Goal: Transaction & Acquisition: Purchase product/service

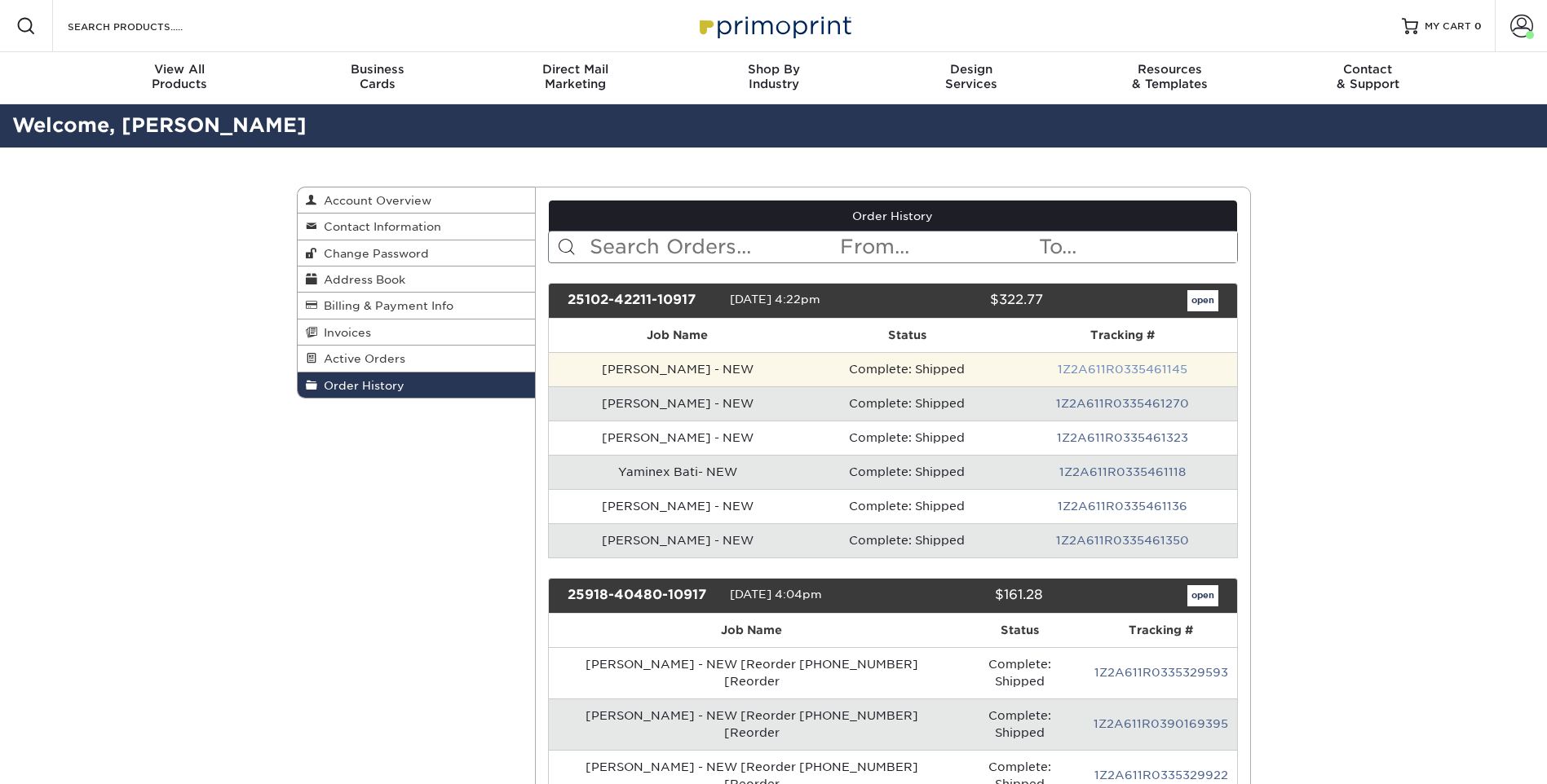
click at [1127, 366] on link "1Z2A611R0335461145" at bounding box center [1122, 370] width 130 height 13
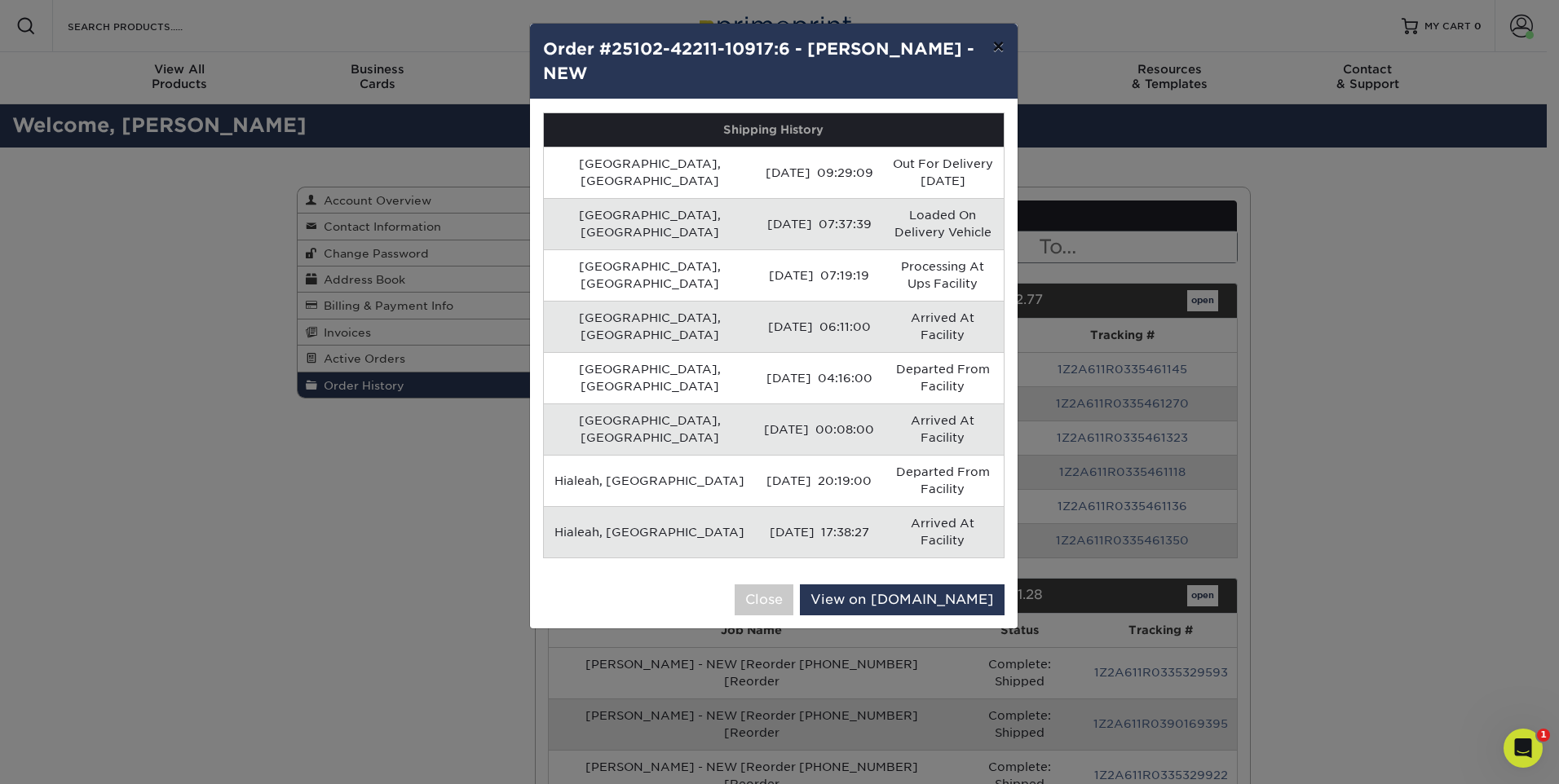
click at [992, 28] on button "×" at bounding box center [997, 46] width 37 height 45
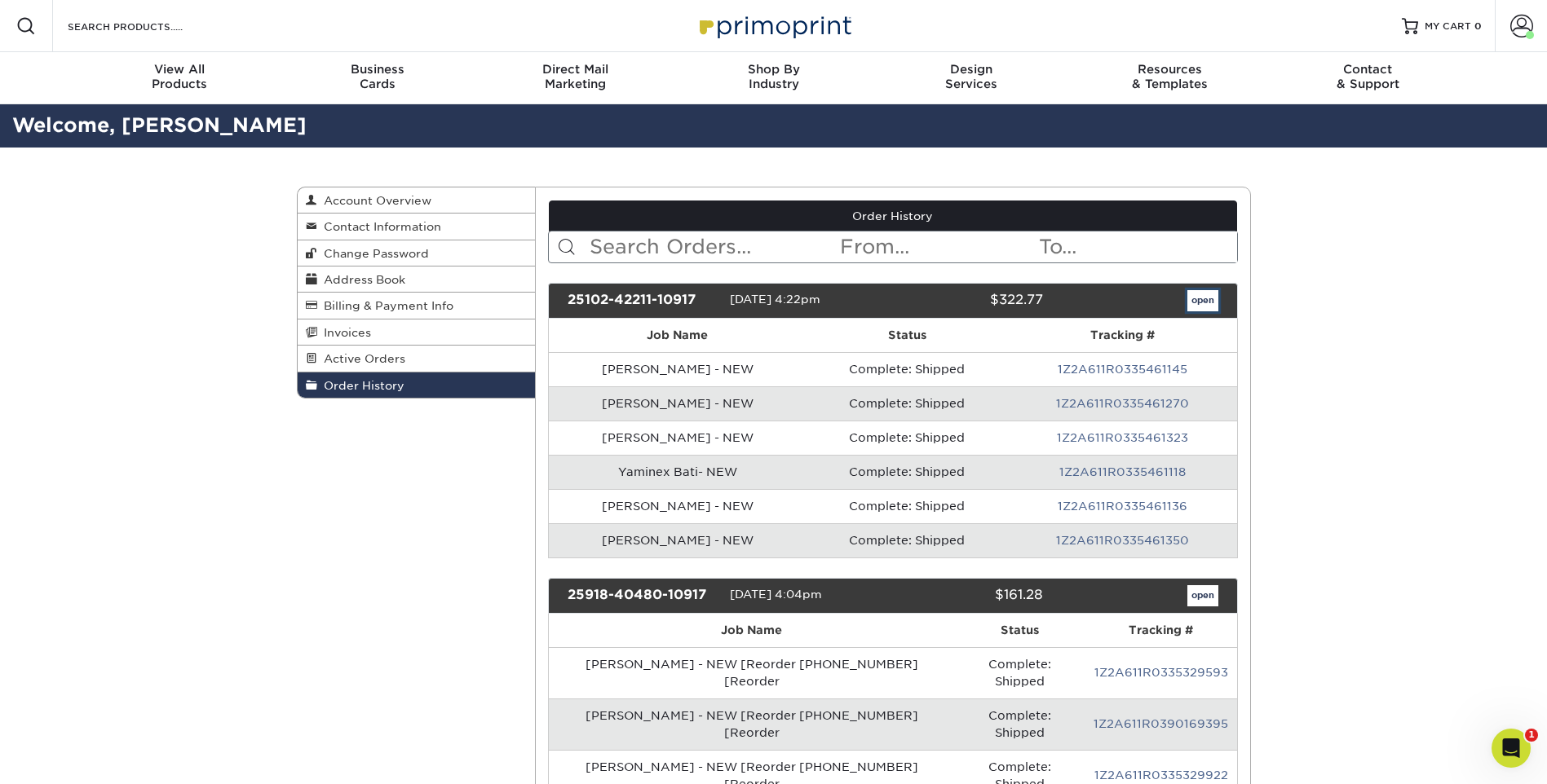
click at [1192, 293] on link "open" at bounding box center [1202, 301] width 31 height 22
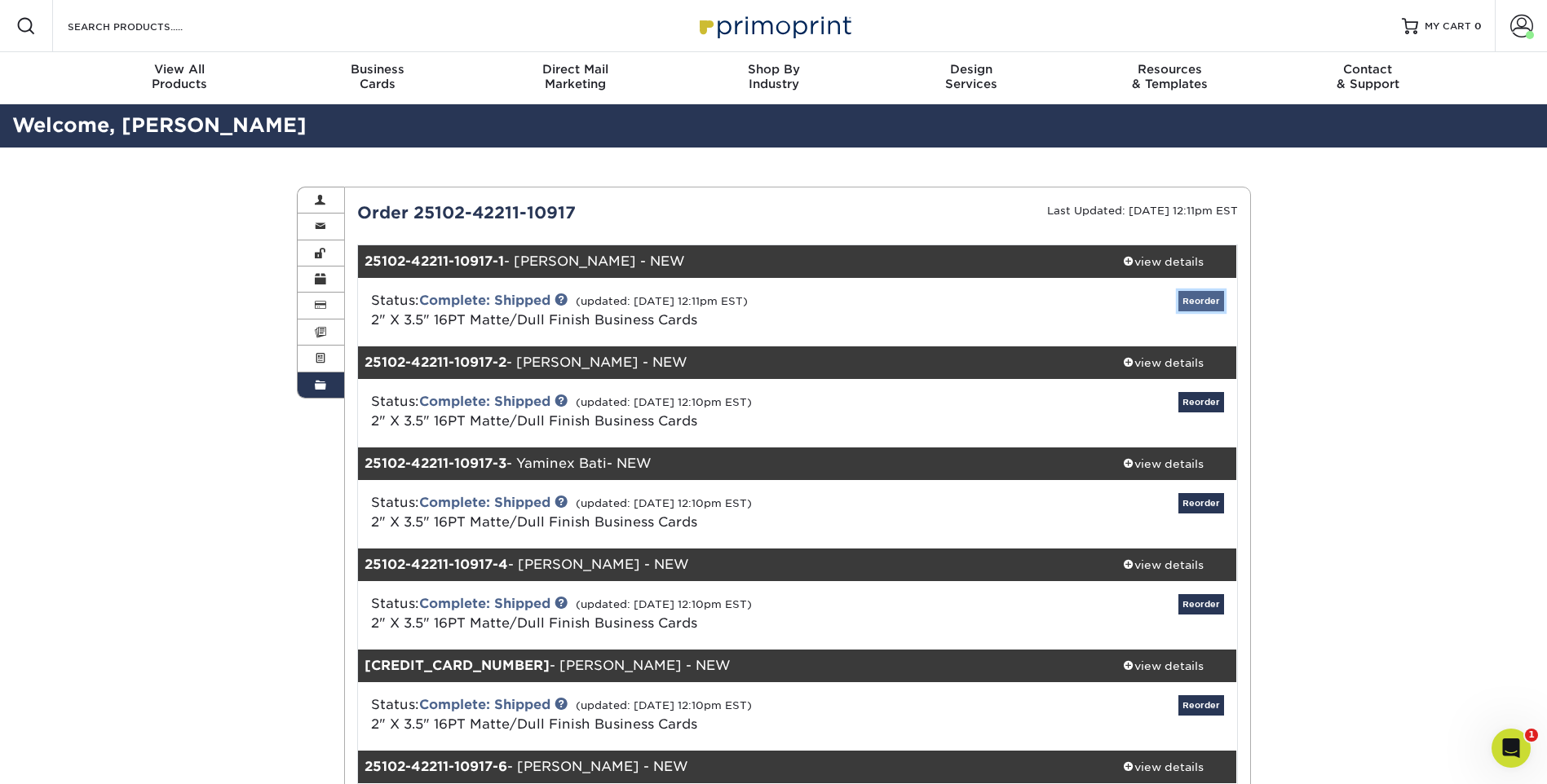
click at [1211, 294] on link "Reorder" at bounding box center [1200, 301] width 46 height 21
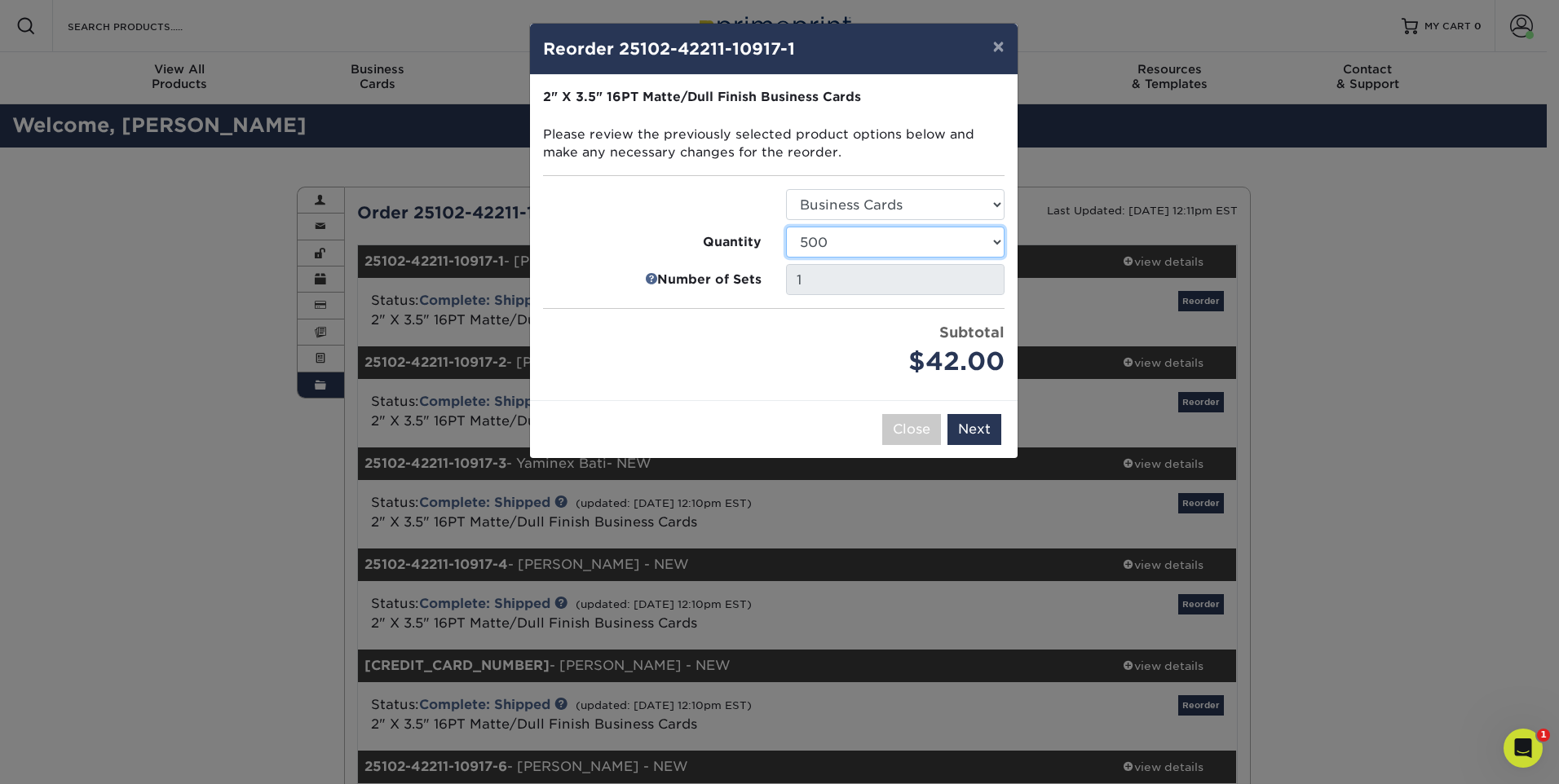
drag, startPoint x: 856, startPoint y: 230, endPoint x: 854, endPoint y: 247, distance: 17.1
click at [856, 229] on select "100 250 500 1000 2500 5000 7500 10000 15000 20000 25000 30000 35000 40000 45000…" at bounding box center [895, 241] width 218 height 31
click at [856, 249] on select "100 250 500 1000 2500 5000 7500 10000 15000 20000 25000 30000 35000 40000 45000…" at bounding box center [895, 241] width 218 height 31
click at [974, 242] on select "100 250 500 1000 2500 5000 7500 10000 15000 20000 25000 30000 35000 40000 45000…" at bounding box center [895, 241] width 218 height 31
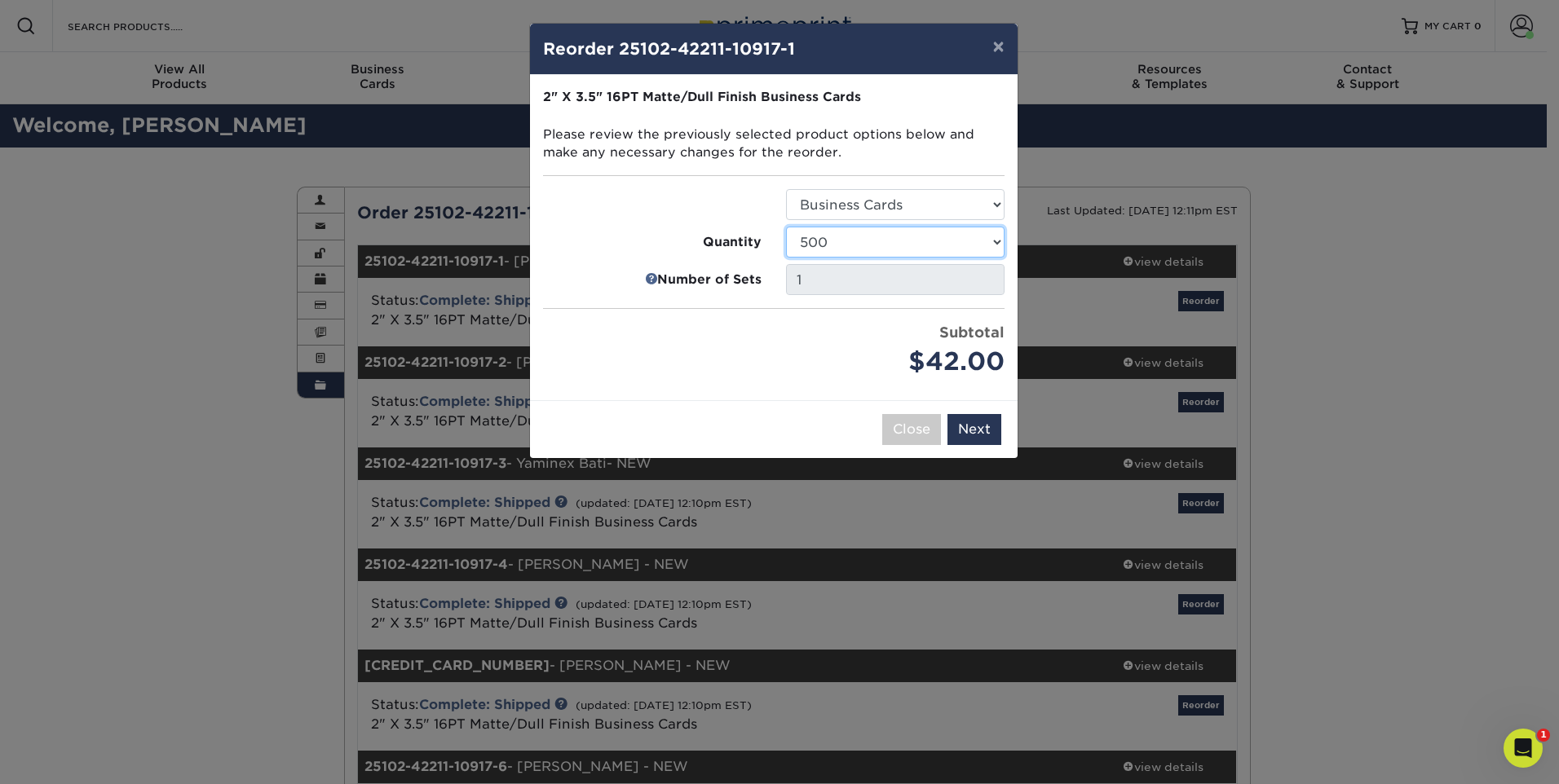
select select "52e3d710-0e8f-4d4d-8560-7d4d8655be69"
click at [786, 227] on select "100 250 500 1000 2500 5000 7500 10000 15000 20000 25000 30000 35000 40000 45000…" at bounding box center [895, 241] width 218 height 31
click at [988, 429] on button "Next" at bounding box center [973, 429] width 54 height 31
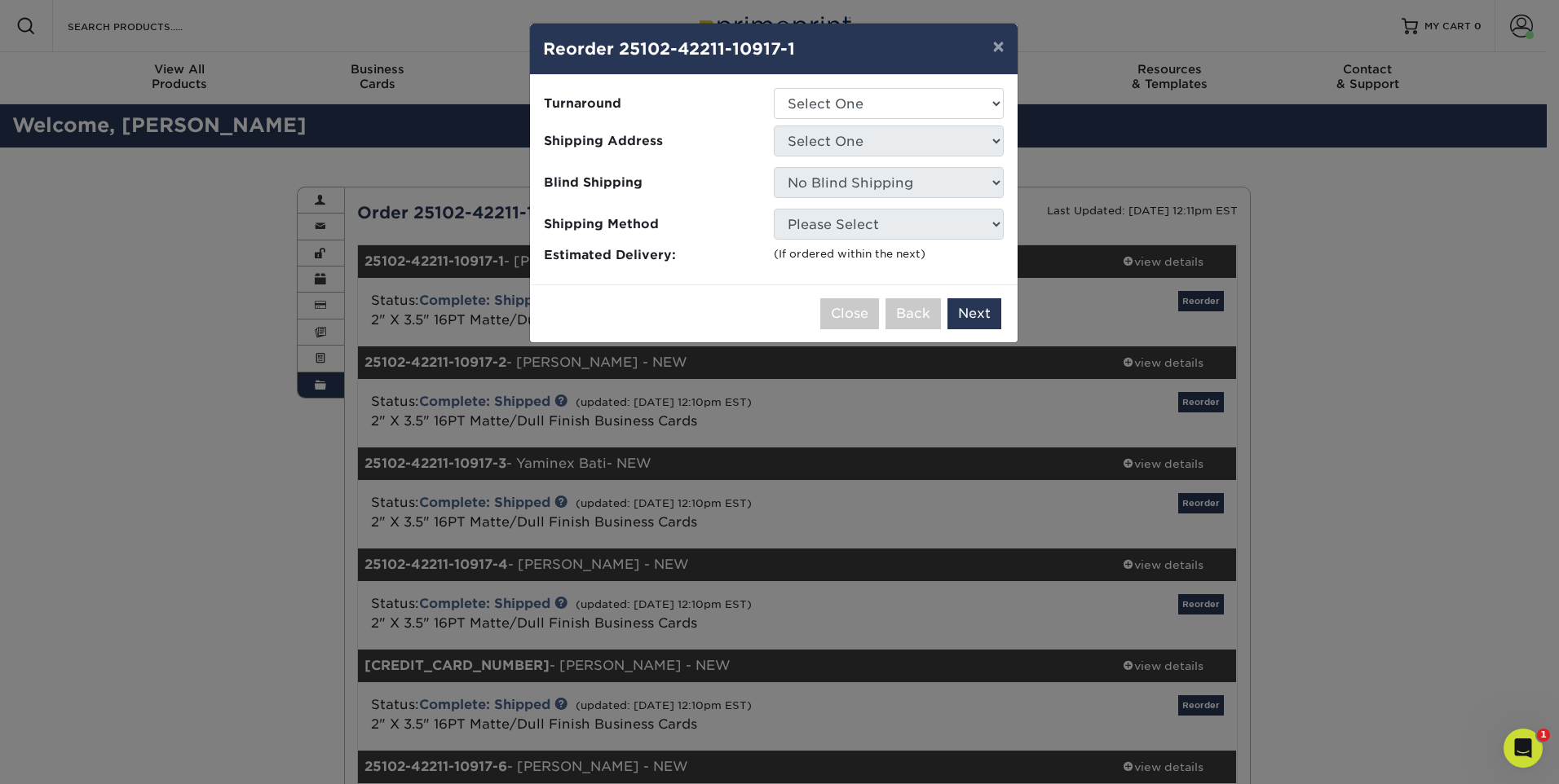
click at [888, 156] on li "Shipping Address Select One Chris Cubbage Daytona/New Smyrna Florida Window & D…" at bounding box center [773, 143] width 485 height 35
click at [973, 105] on select "Select One 2-4 Business Days 2 Day Next Business Day" at bounding box center [888, 103] width 230 height 31
select select "2167d3a5-02fc-4384-86ce-e339e30b5e03"
click at [773, 88] on select "Select One 2-4 Business Days 2 Day Next Business Day" at bounding box center [888, 103] width 230 height 31
click at [955, 142] on select "Select One Chris Cubbage Daytona/New Smyrna Florida Window & Door Fort Myers Or…" at bounding box center [888, 141] width 230 height 31
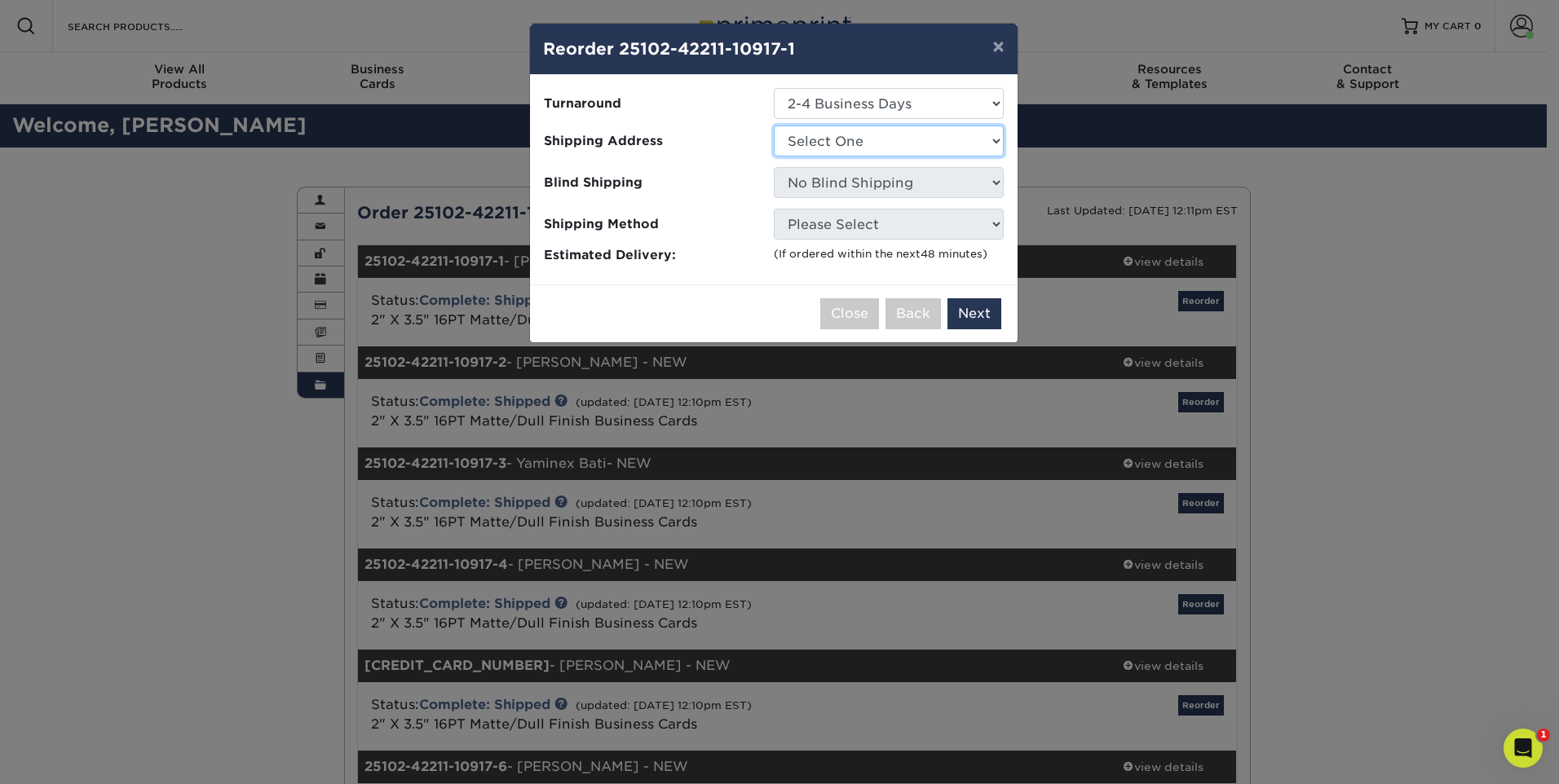
select select "278390"
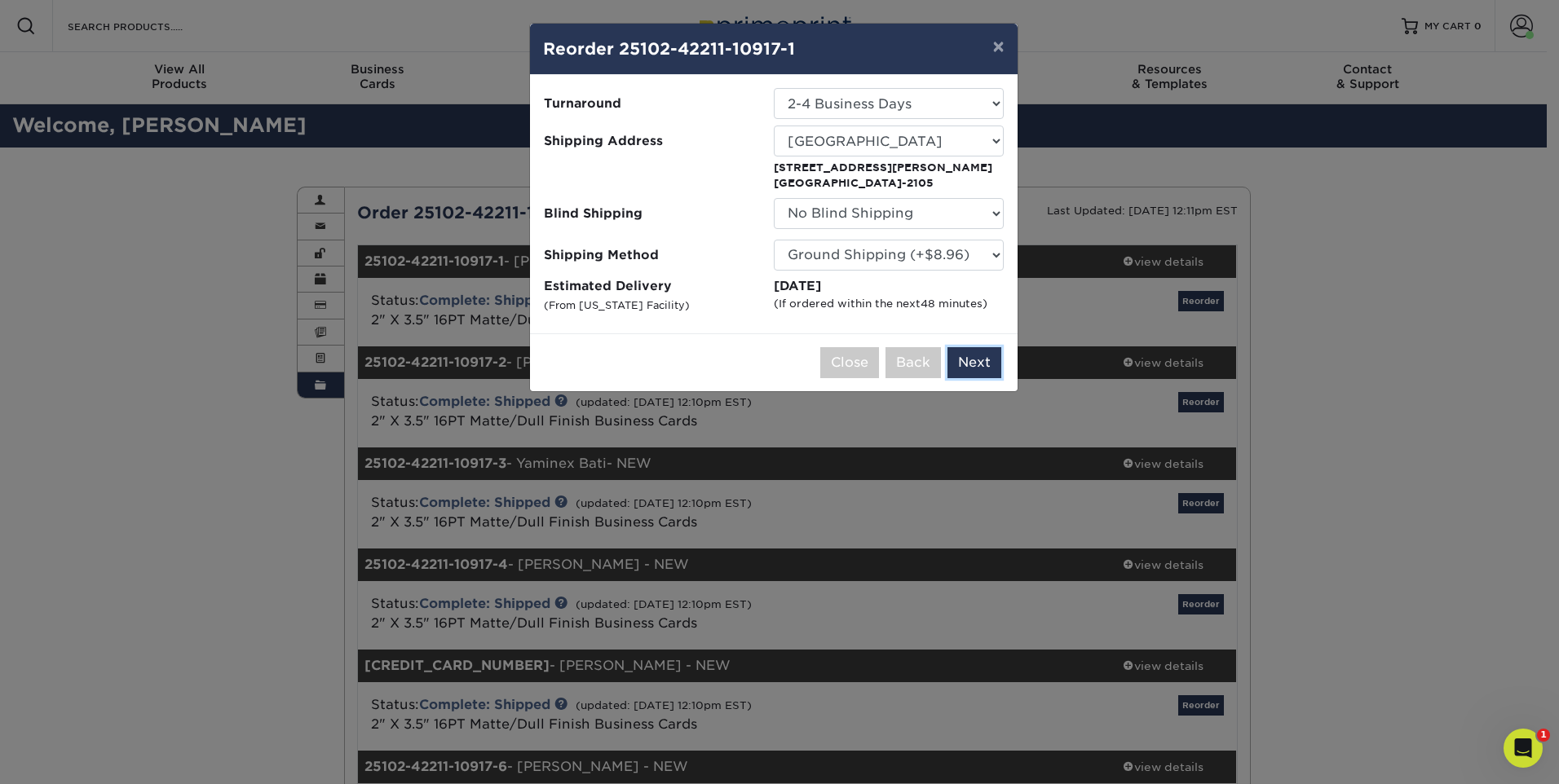
click at [969, 353] on button "Next" at bounding box center [973, 362] width 54 height 31
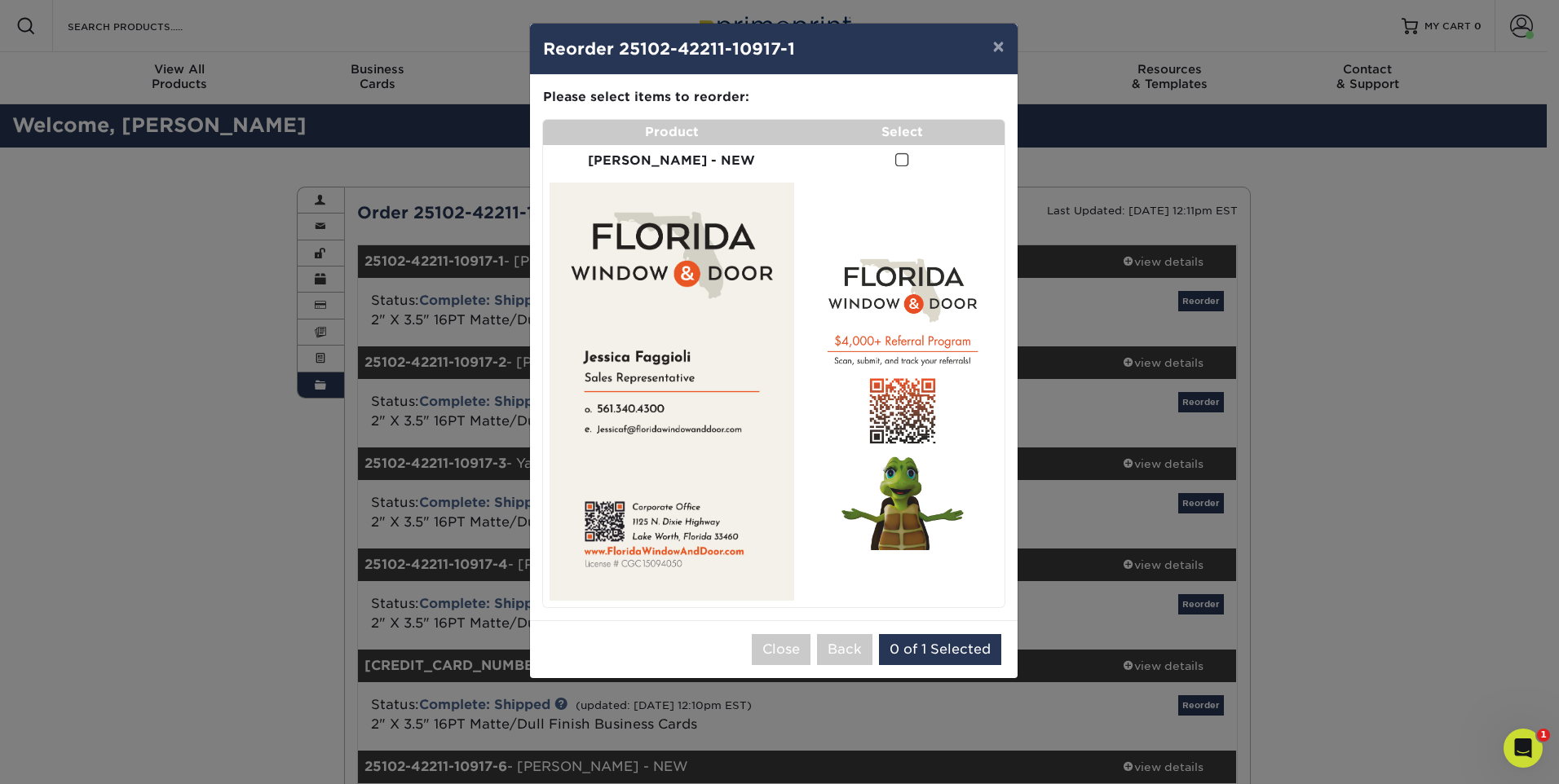
drag, startPoint x: 882, startPoint y: 160, endPoint x: 966, endPoint y: 170, distance: 84.6
click at [895, 161] on span at bounding box center [901, 160] width 14 height 16
click at [0, 0] on input "checkbox" at bounding box center [0, 0] width 0 height 0
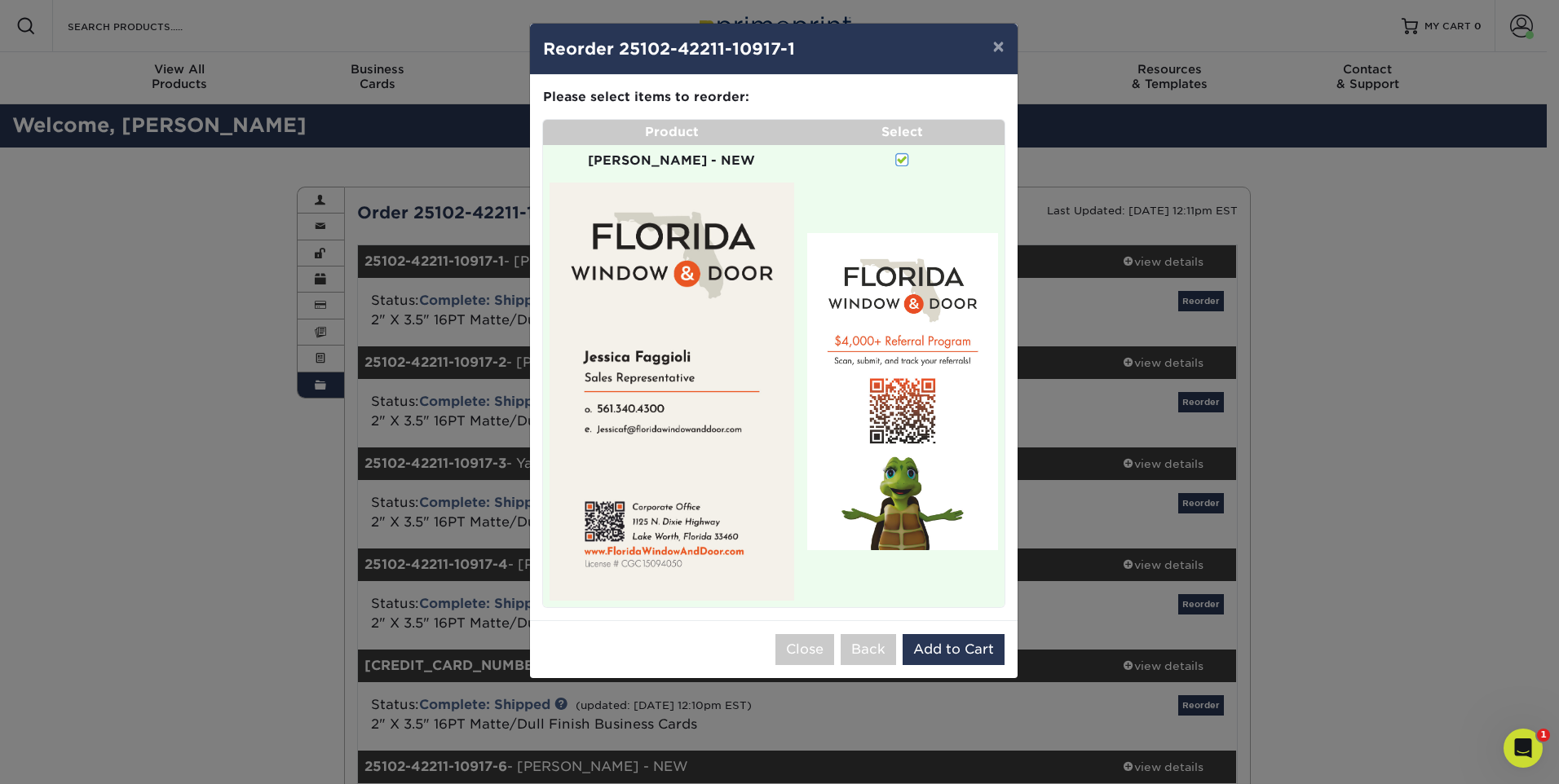
click at [947, 620] on div "Close Back 0 of 1 Selected Add to Cart" at bounding box center [773, 649] width 487 height 58
click at [949, 620] on div "Close Back 0 of 1 Selected Add to Cart" at bounding box center [773, 649] width 487 height 58
click at [944, 634] on button "Add to Cart" at bounding box center [953, 649] width 102 height 31
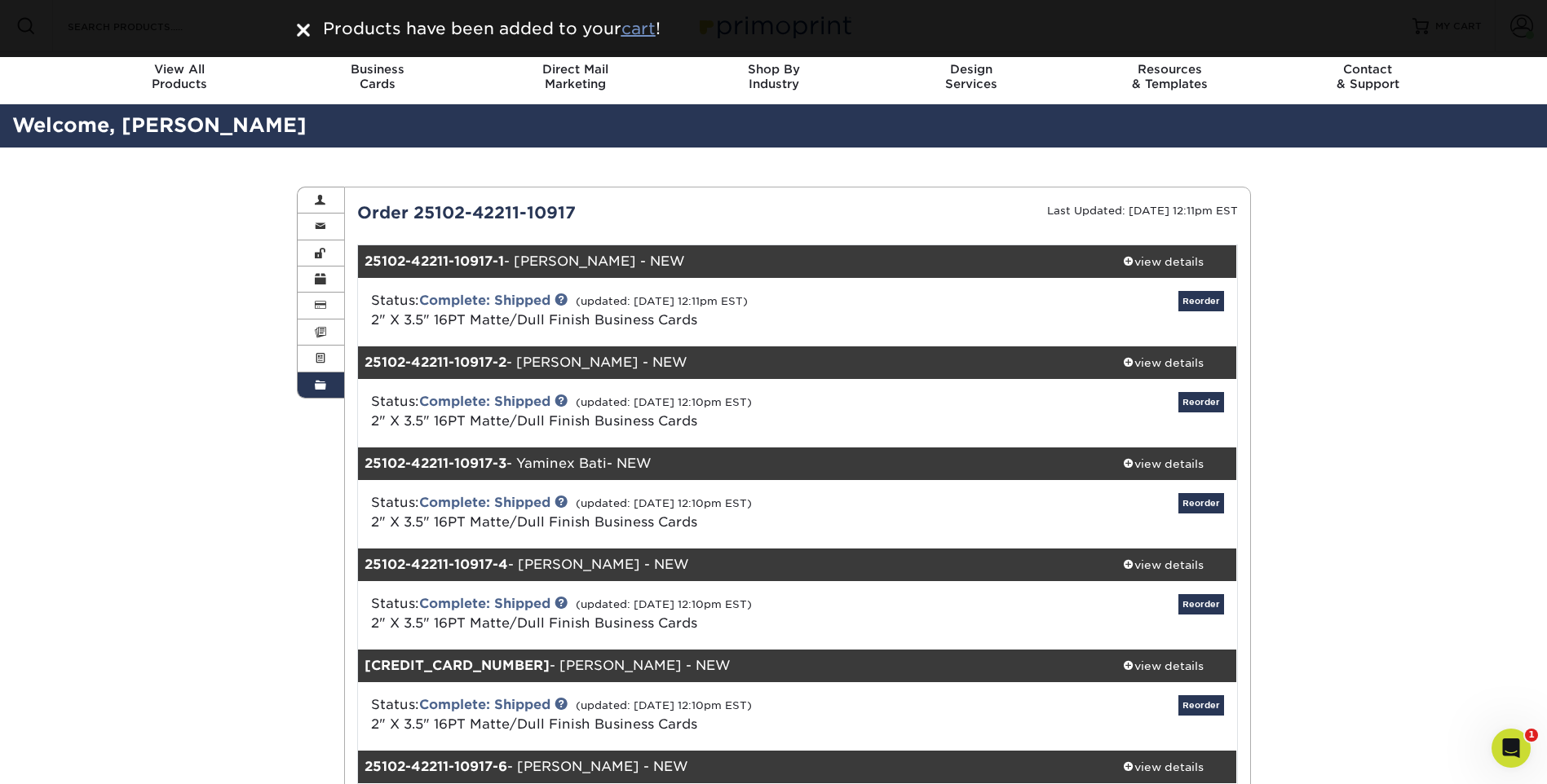
click at [634, 31] on u "cart" at bounding box center [638, 29] width 34 height 20
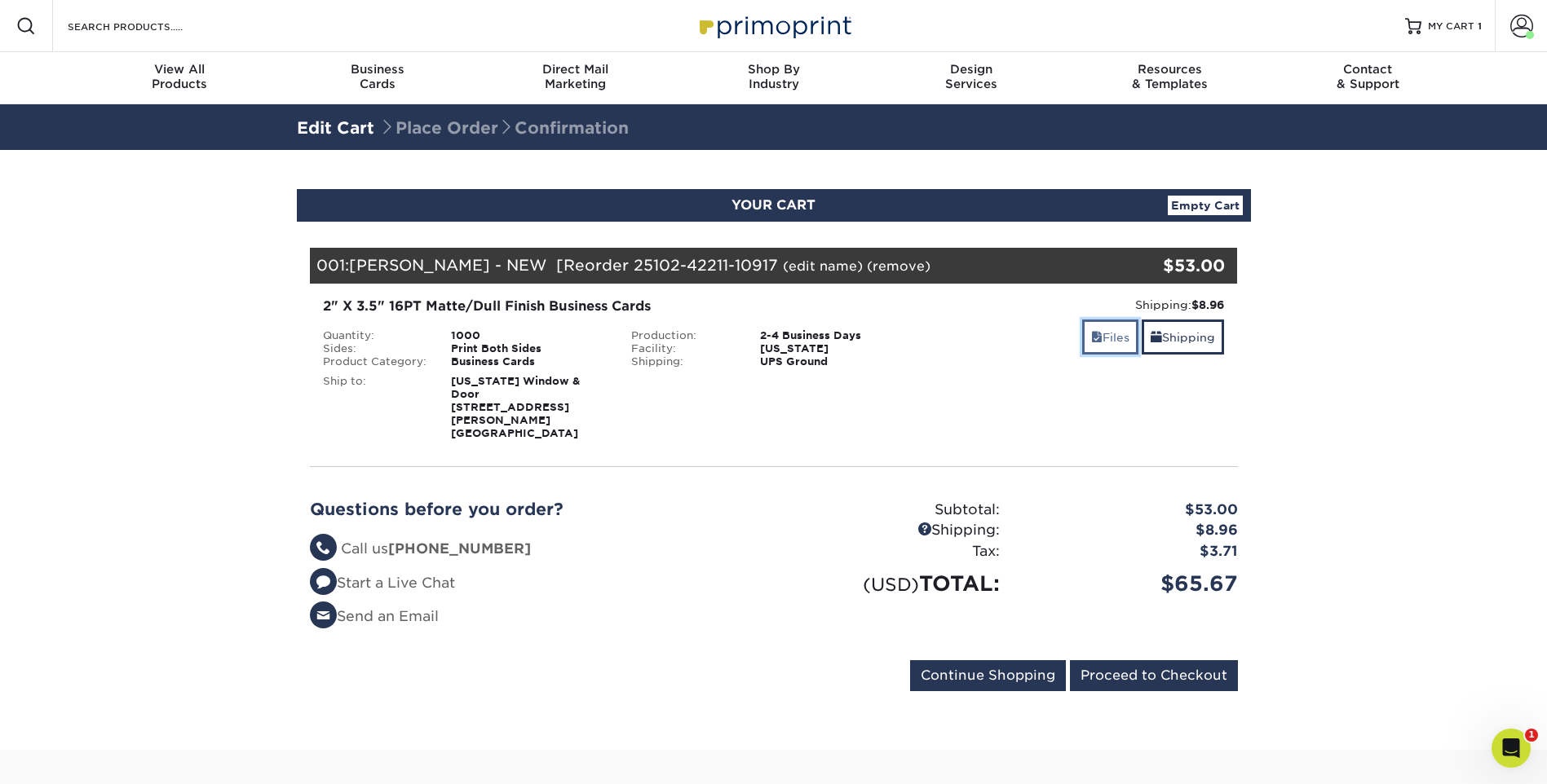
click at [1114, 342] on link "Files" at bounding box center [1110, 337] width 56 height 35
click at [1073, 340] on div "Files Shipping" at bounding box center [1082, 338] width 285 height 38
click at [1103, 337] on link "Files" at bounding box center [1110, 337] width 56 height 35
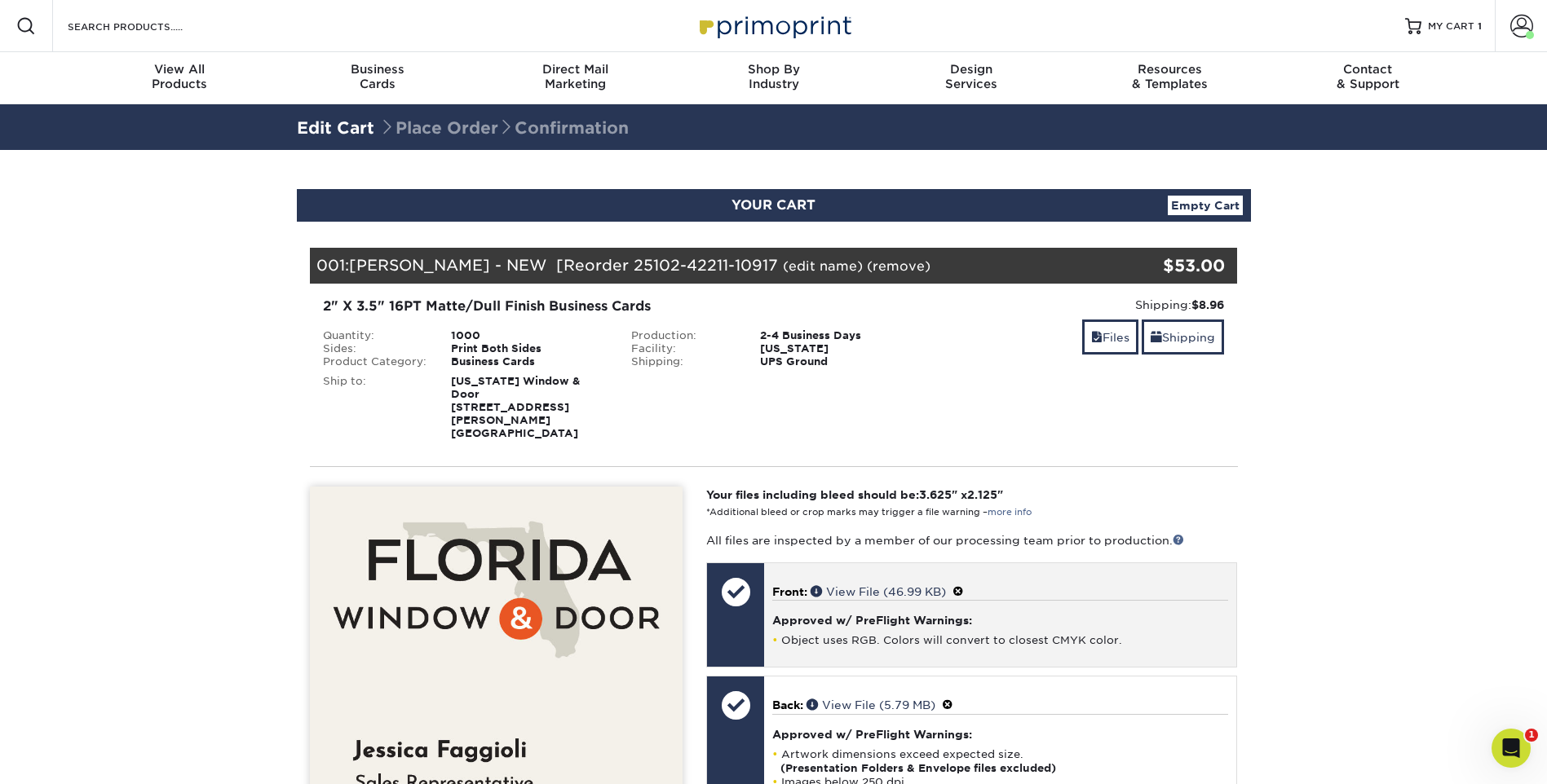
click at [964, 586] on span at bounding box center [958, 592] width 12 height 13
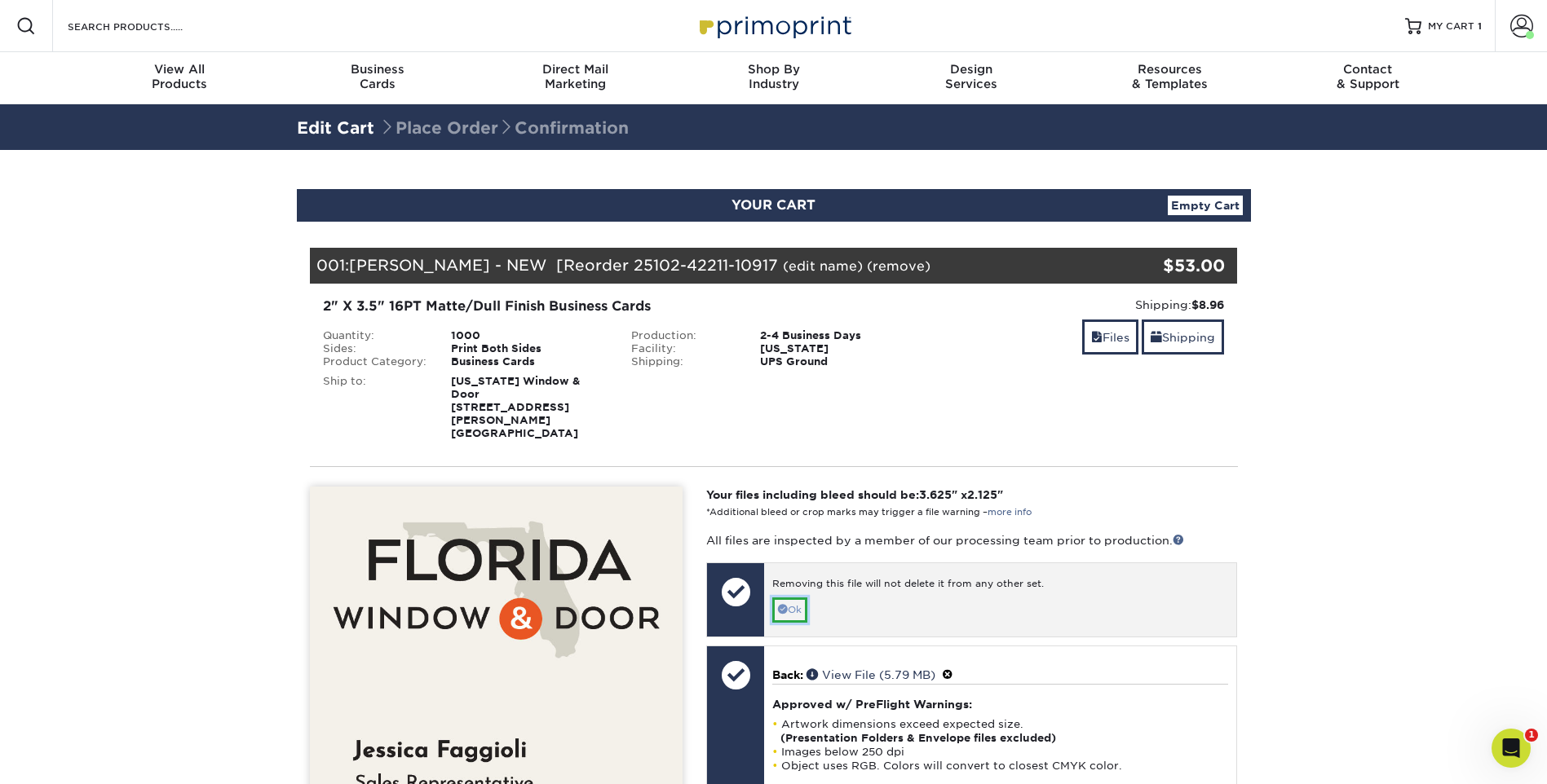
click at [807, 598] on link "Ok" at bounding box center [789, 610] width 35 height 26
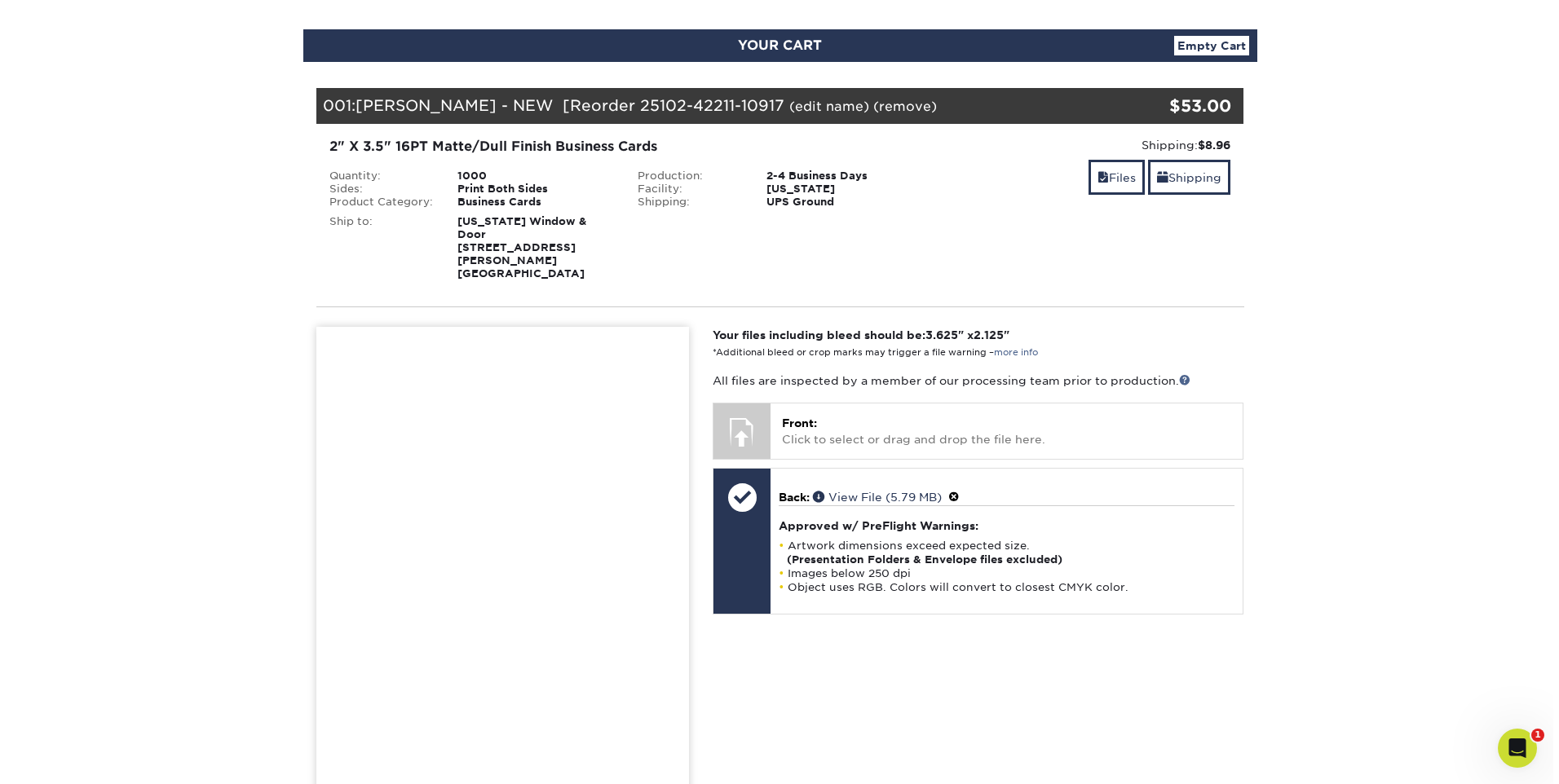
scroll to position [163, 0]
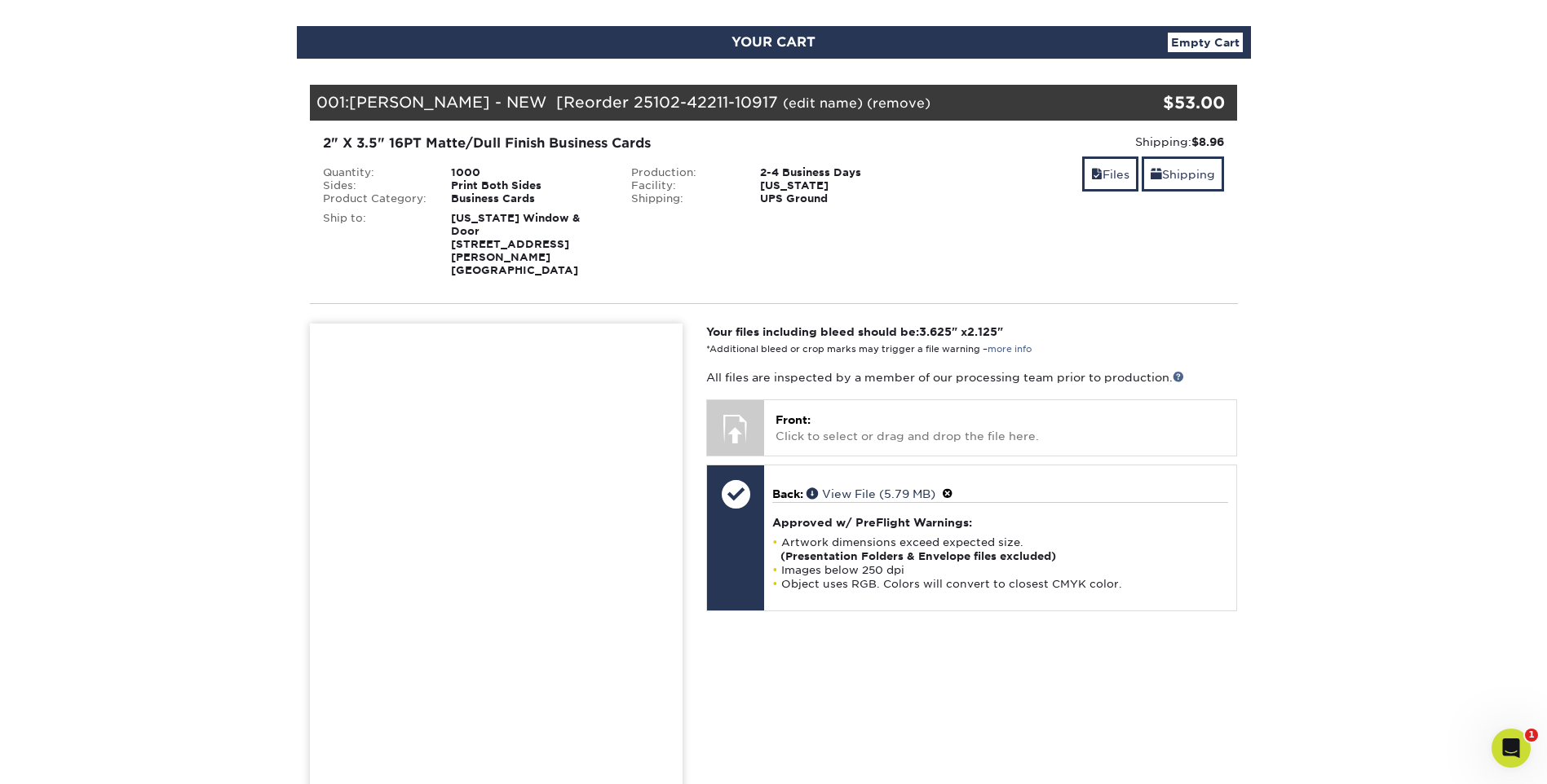
click at [783, 108] on link "(edit name)" at bounding box center [822, 103] width 80 height 16
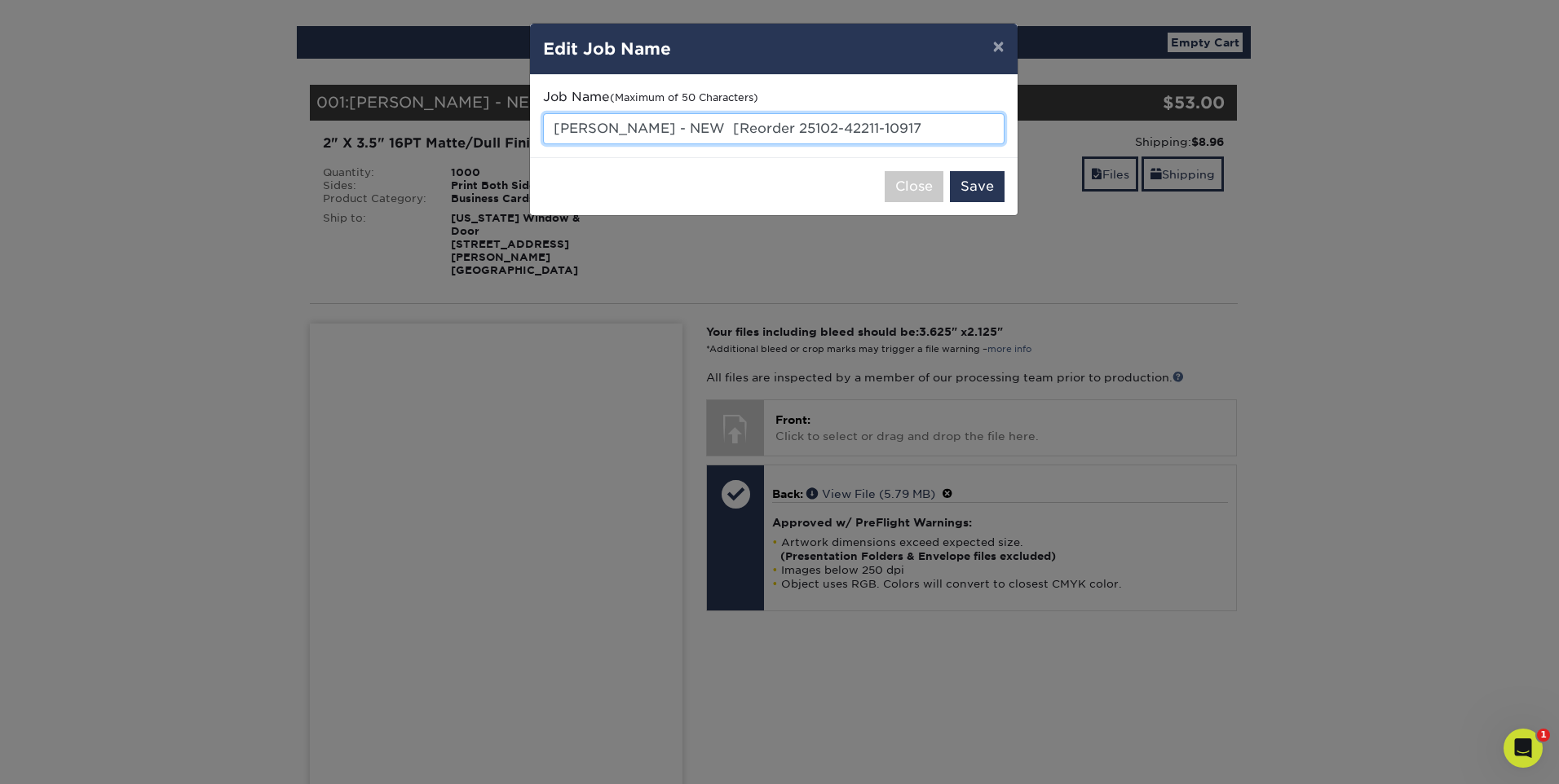
drag, startPoint x: 630, startPoint y: 136, endPoint x: 540, endPoint y: 136, distance: 90.0
click at [540, 136] on div "Job Name (Maximum of 50 Characters) Jessica Fag - NEW [Reorder 25102-42211-10917" at bounding box center [773, 117] width 487 height 83
type input "Events - NEW [Reorder 25102-42211-10917"
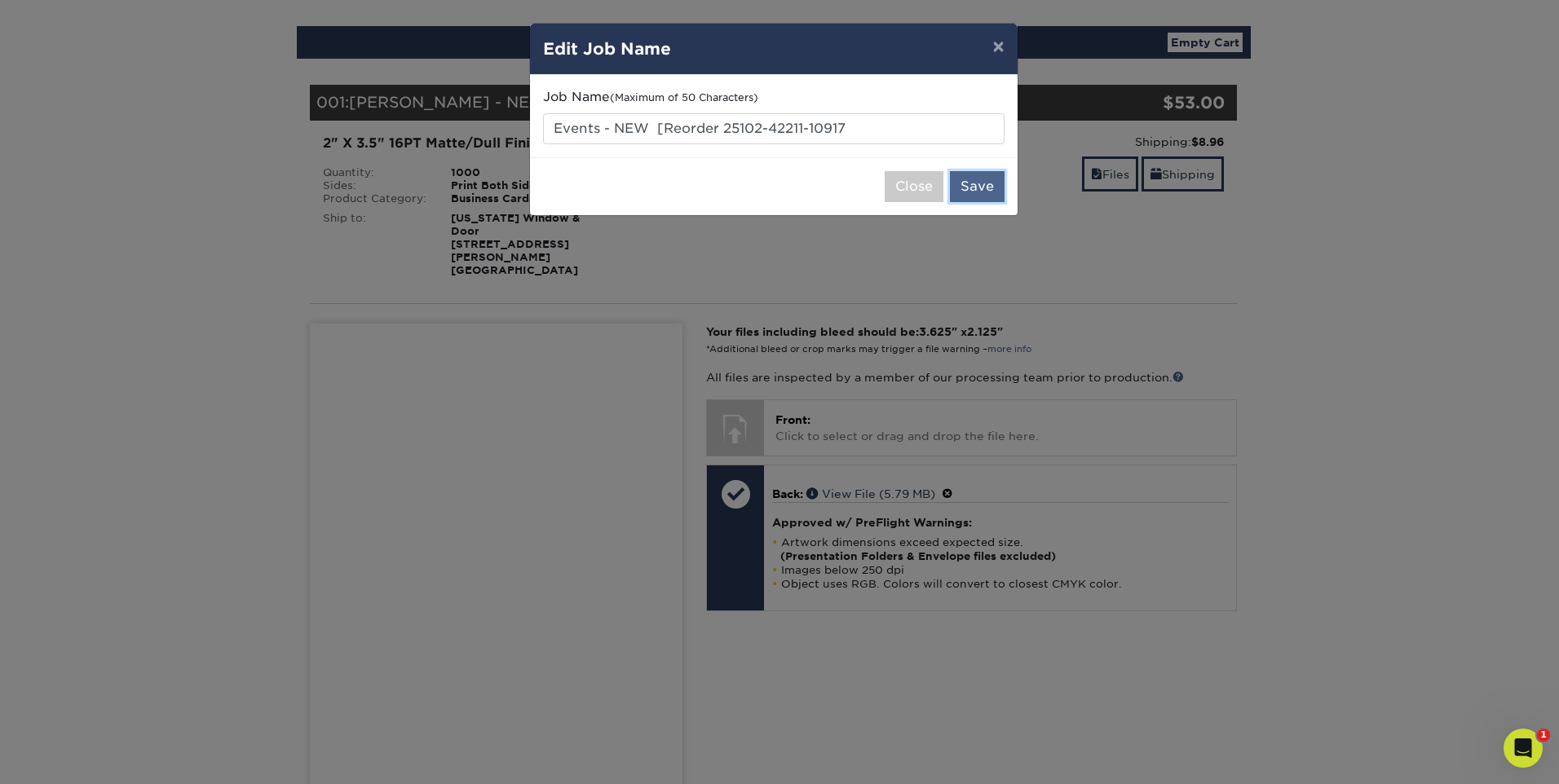
click at [988, 185] on button "Save" at bounding box center [977, 186] width 55 height 31
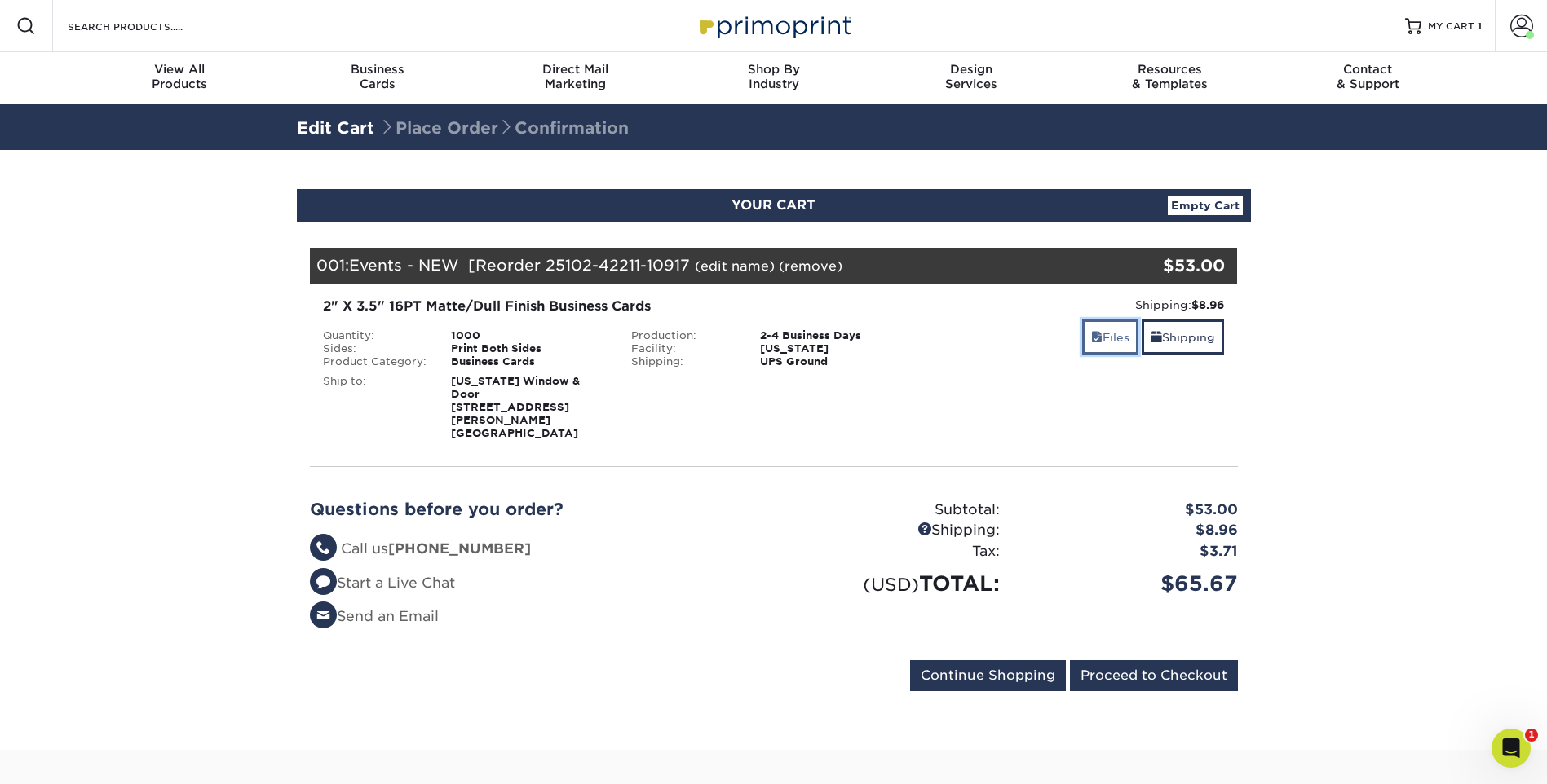
click at [1106, 333] on link "Files" at bounding box center [1110, 337] width 56 height 35
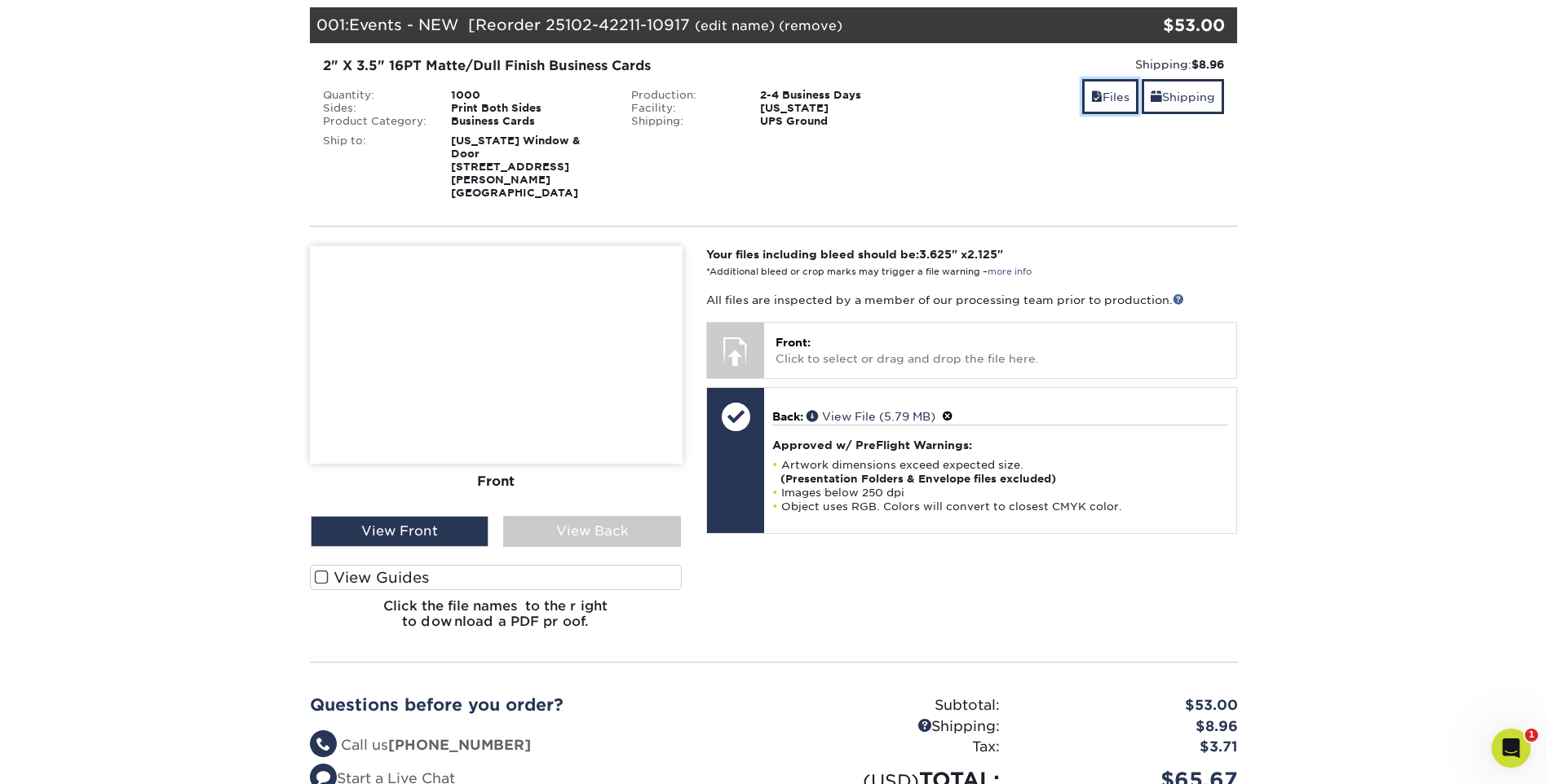
scroll to position [245, 0]
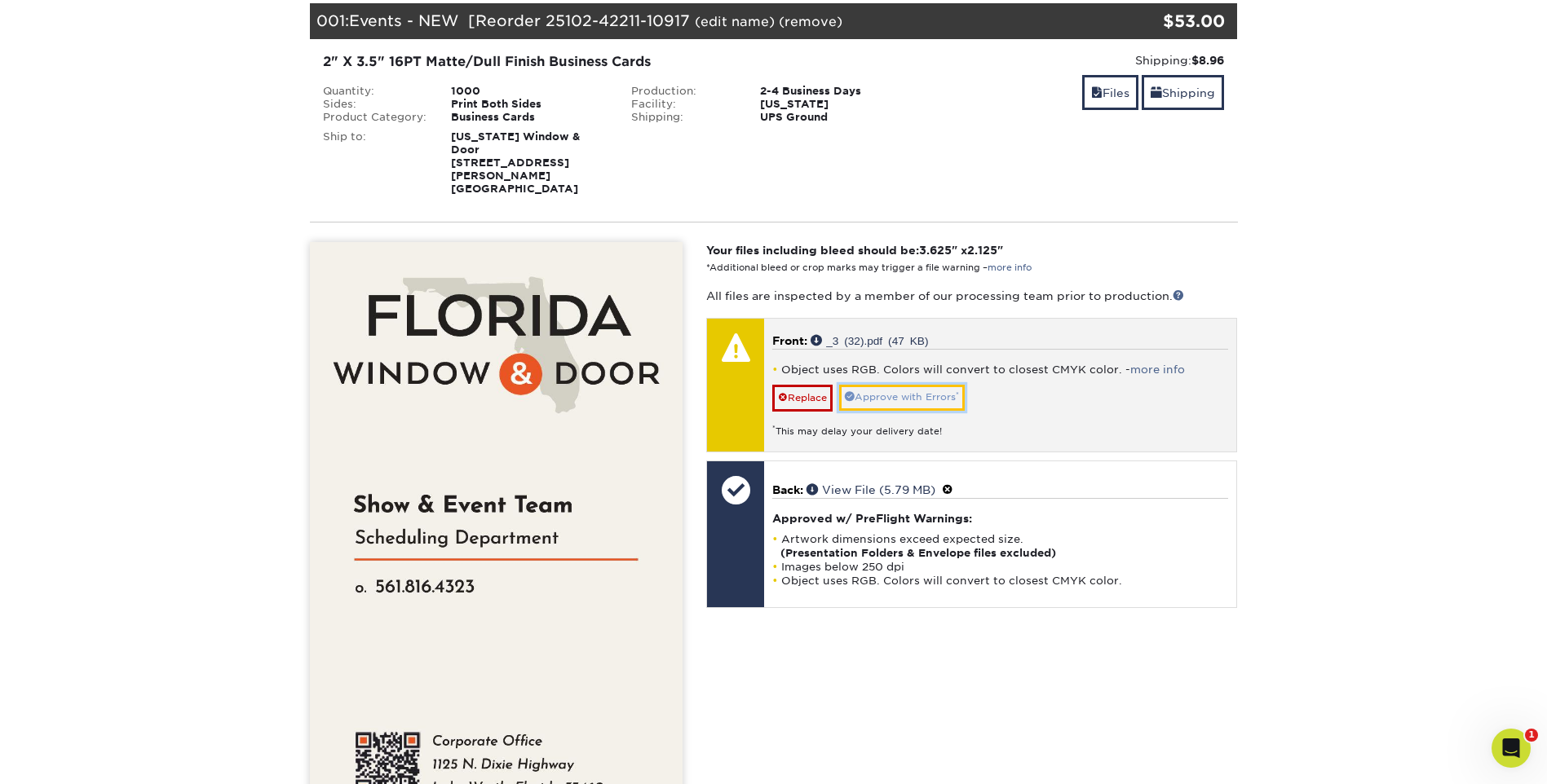
click at [896, 385] on link "Approve with Errors *" at bounding box center [902, 397] width 126 height 26
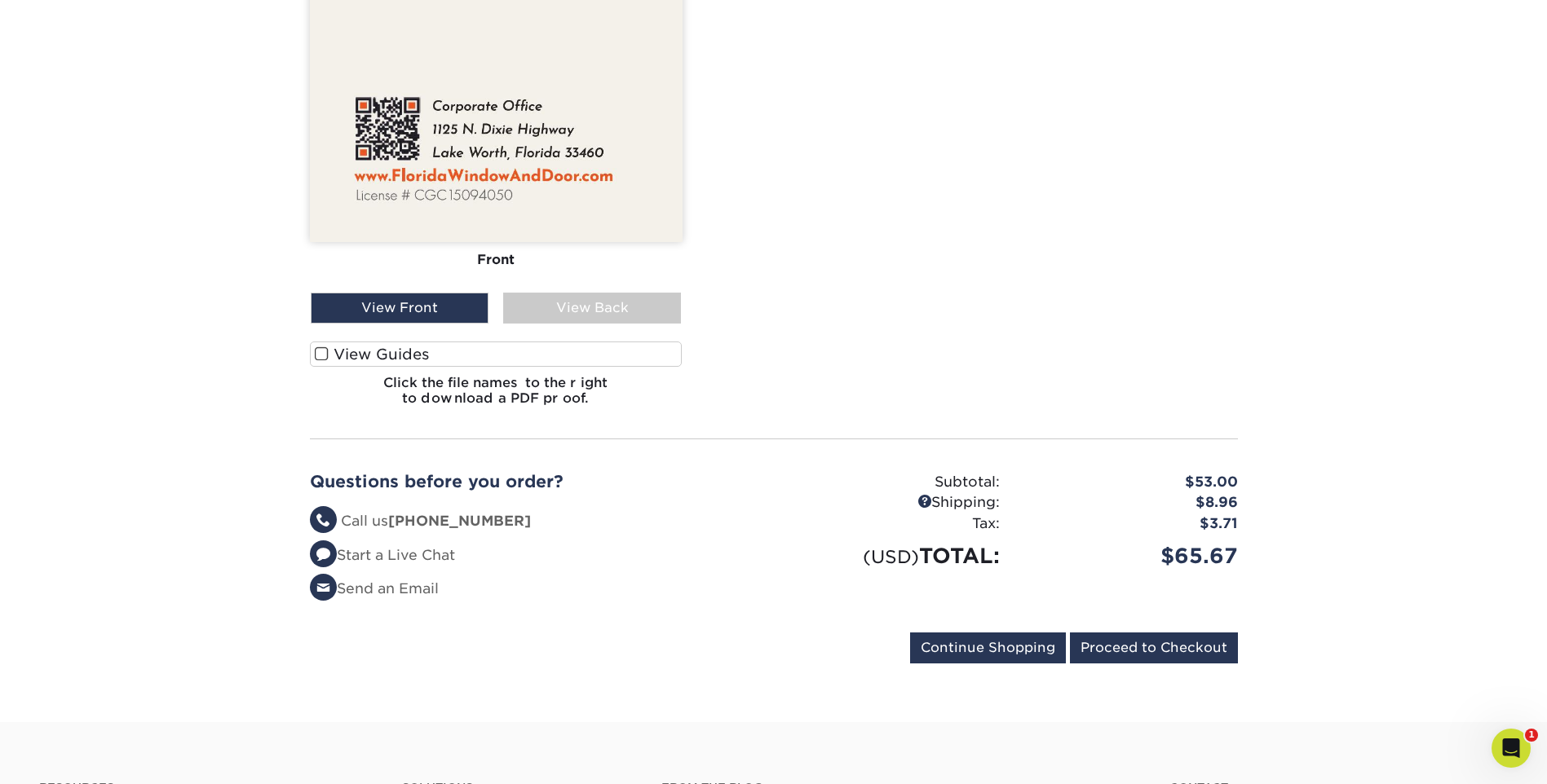
scroll to position [896, 0]
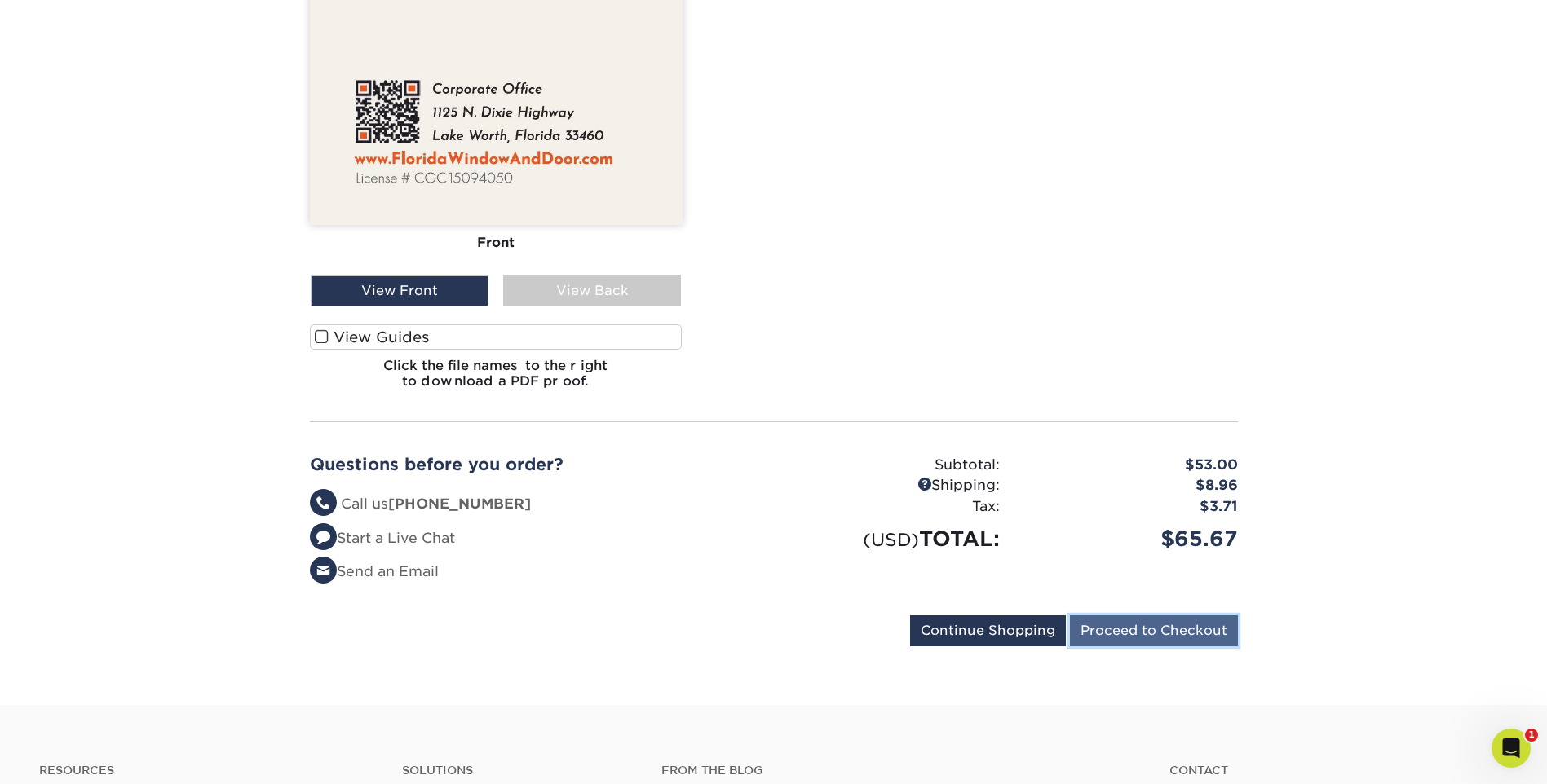
click at [1166, 618] on input "Proceed to Checkout" at bounding box center [1153, 630] width 168 height 31
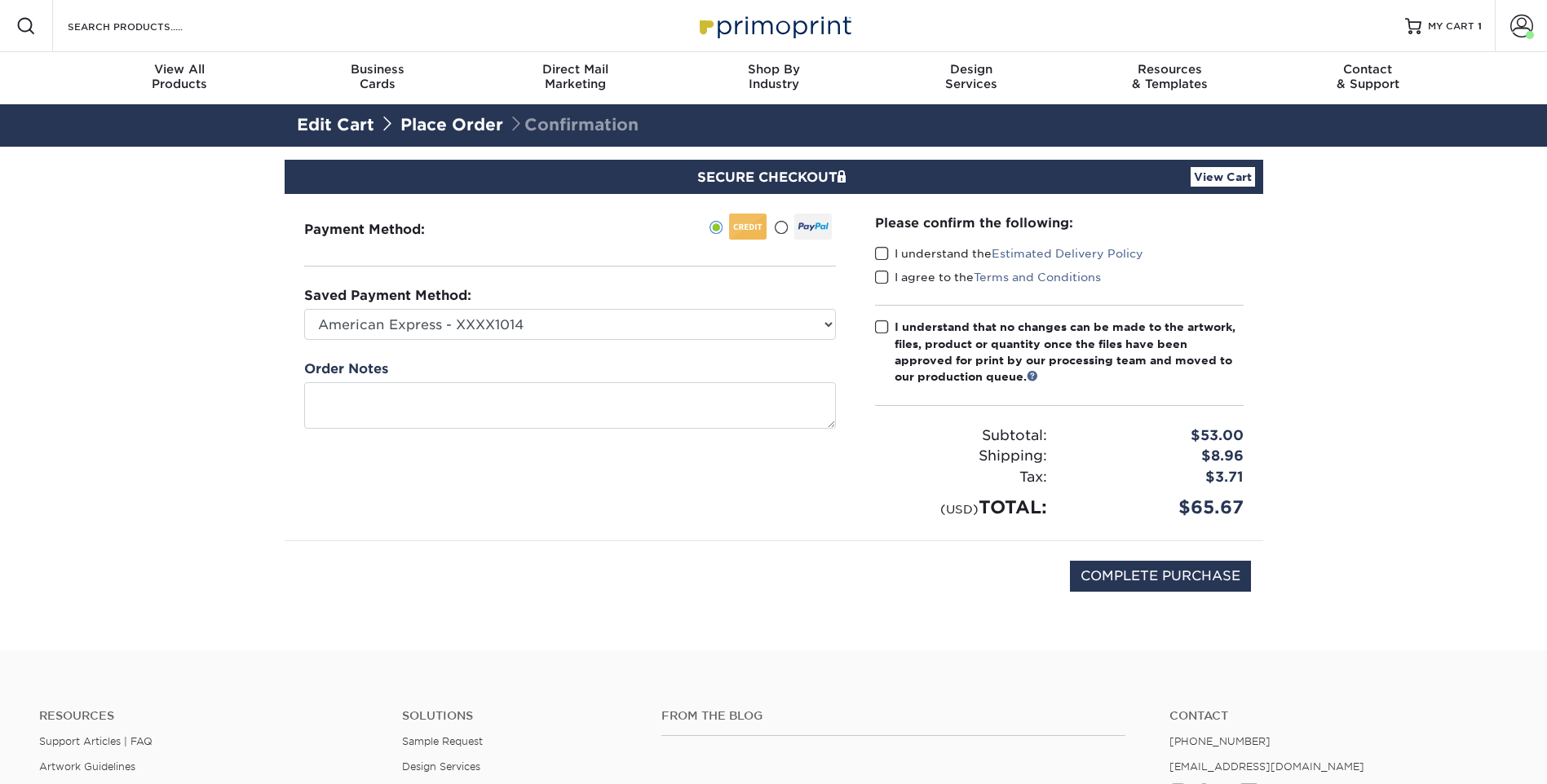
click at [881, 323] on span at bounding box center [882, 327] width 14 height 16
click at [0, 0] on input "I understand that no changes can be made to the artwork, files, product or quan…" at bounding box center [0, 0] width 0 height 0
click at [891, 275] on label "I agree to the Terms and Conditions" at bounding box center [988, 277] width 226 height 17
click at [0, 0] on input "I agree to the Terms and Conditions" at bounding box center [0, 0] width 0 height 0
click at [888, 256] on span at bounding box center [882, 254] width 14 height 16
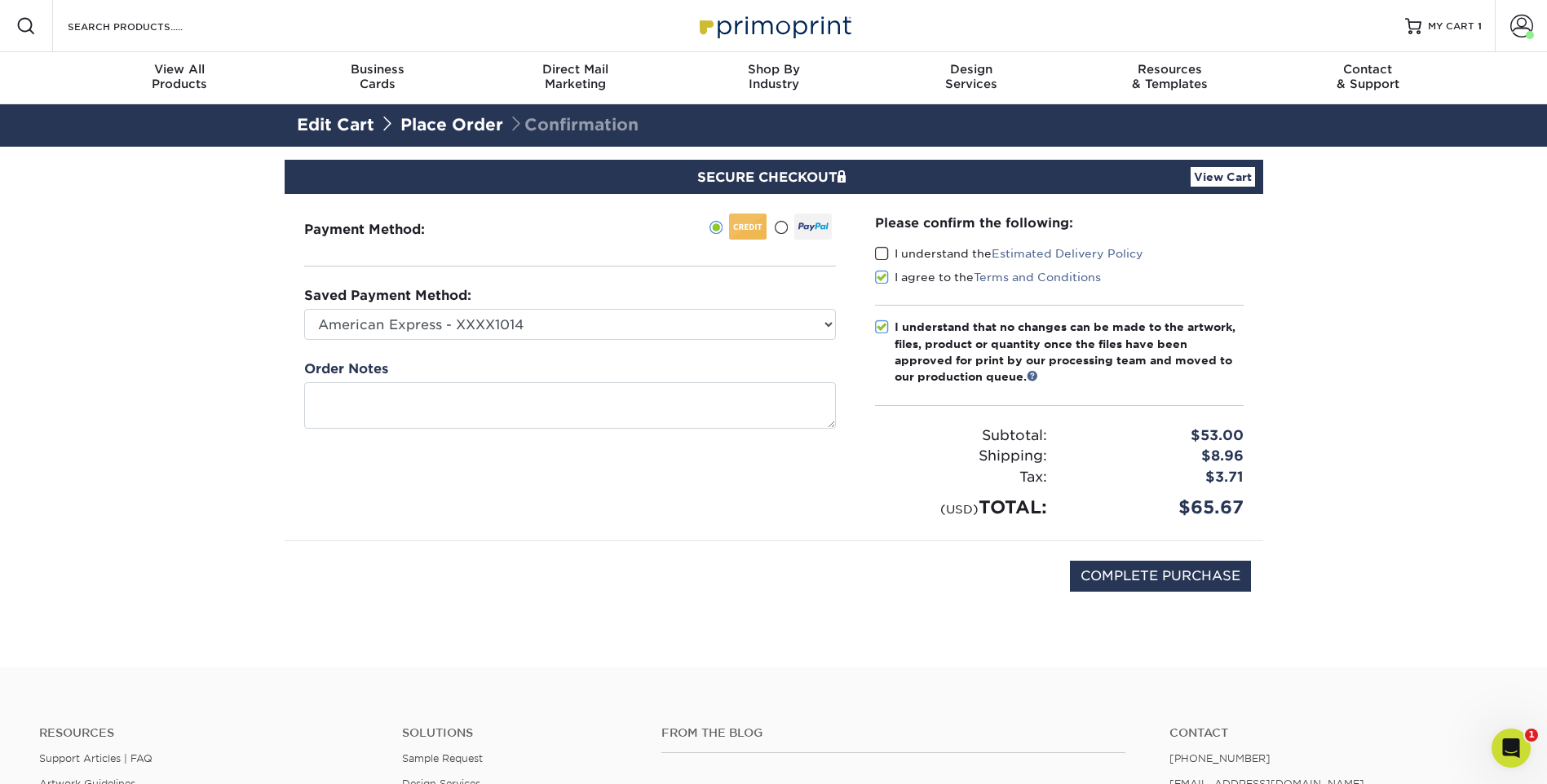
click at [0, 0] on input "I understand the Estimated Delivery Policy" at bounding box center [0, 0] width 0 height 0
click at [1200, 580] on input "COMPLETE PURCHASE" at bounding box center [1160, 576] width 181 height 31
type input "PROCESSING, PLEASE WAIT..."
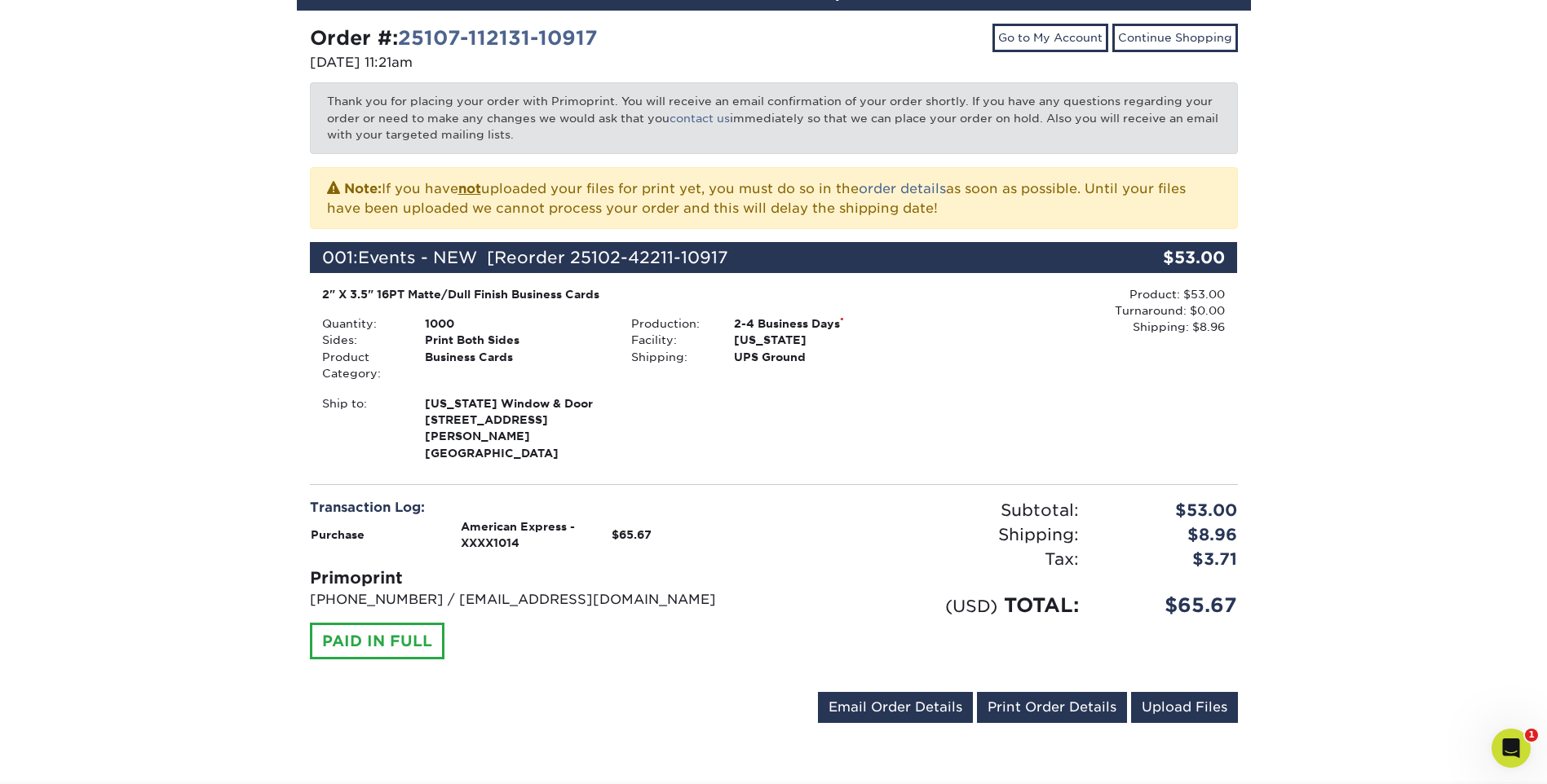
scroll to position [326, 0]
